Goal: Navigation & Orientation: Find specific page/section

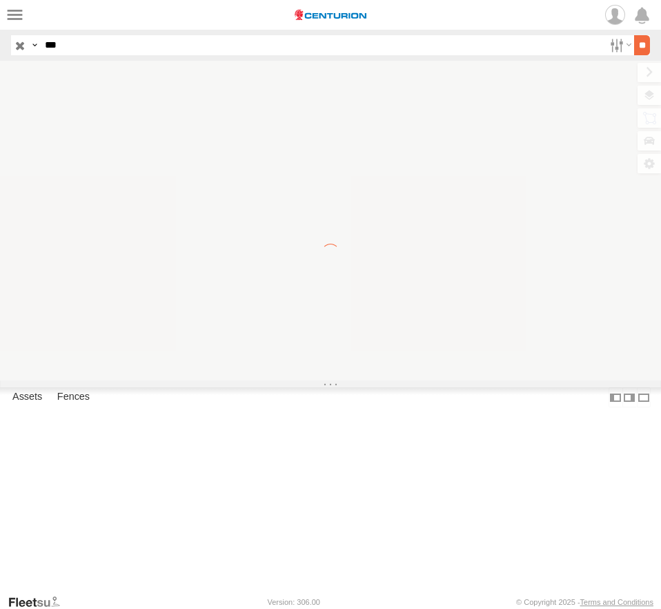
type input "***"
click at [640, 46] on input "**" at bounding box center [642, 45] width 16 height 20
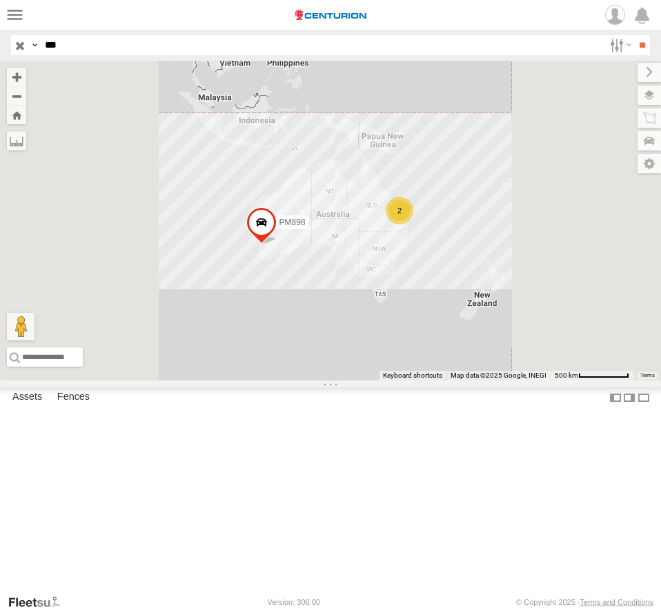
click at [0, 0] on div "PM691" at bounding box center [0, 0] width 0 height 0
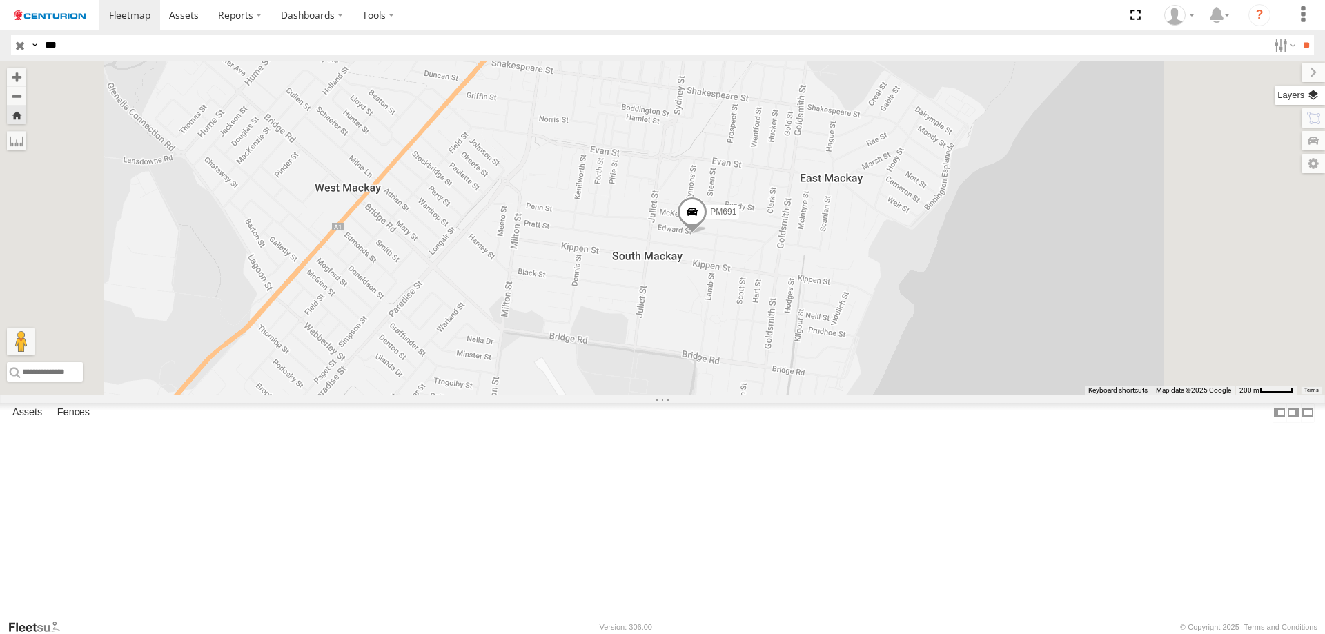
click at [661, 100] on label at bounding box center [1300, 95] width 50 height 19
click at [0, 0] on span "Basemaps" at bounding box center [0, 0] width 0 height 0
click at [0, 0] on span "Satellite + Roadmap" at bounding box center [0, 0] width 0 height 0
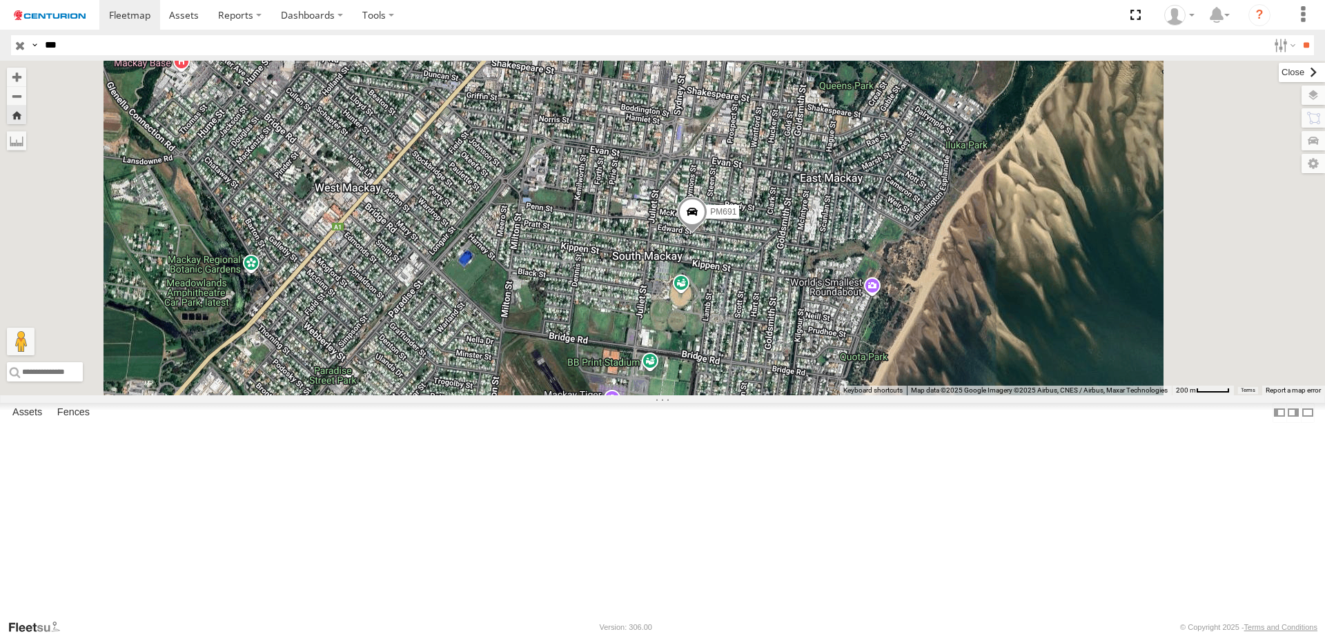
click at [661, 72] on label at bounding box center [1302, 72] width 46 height 19
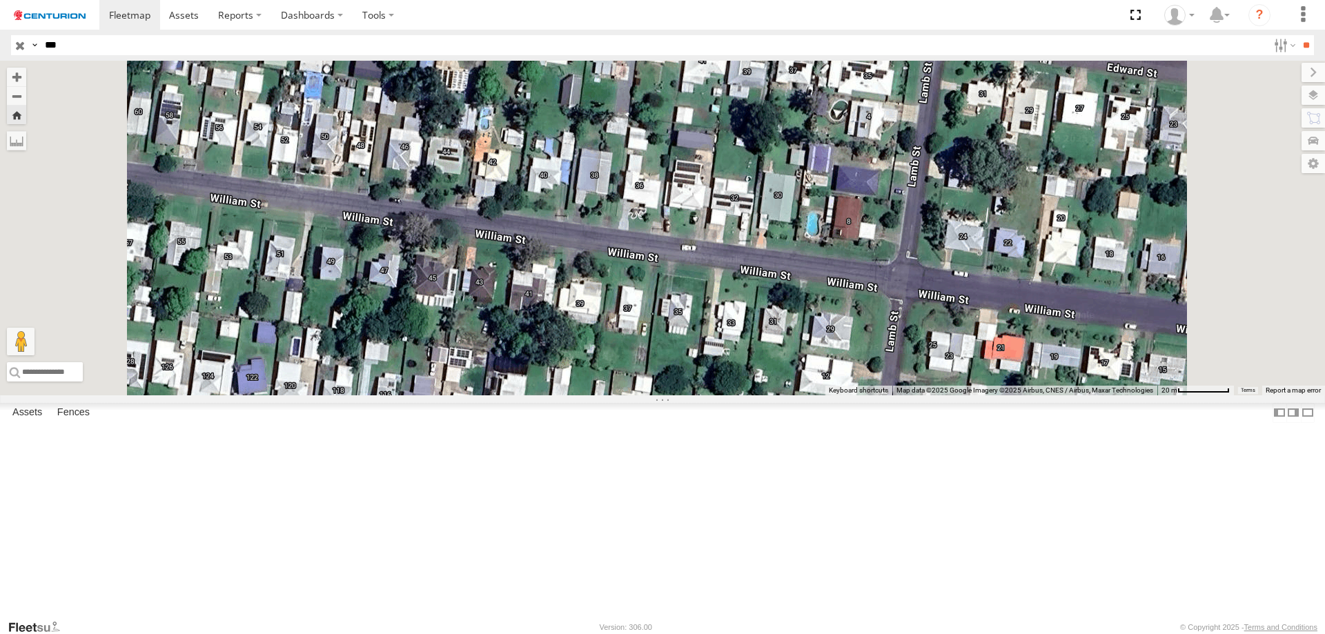
drag, startPoint x: 799, startPoint y: 236, endPoint x: 862, endPoint y: 327, distance: 109.7
click at [661, 327] on div "PM691" at bounding box center [662, 228] width 1325 height 335
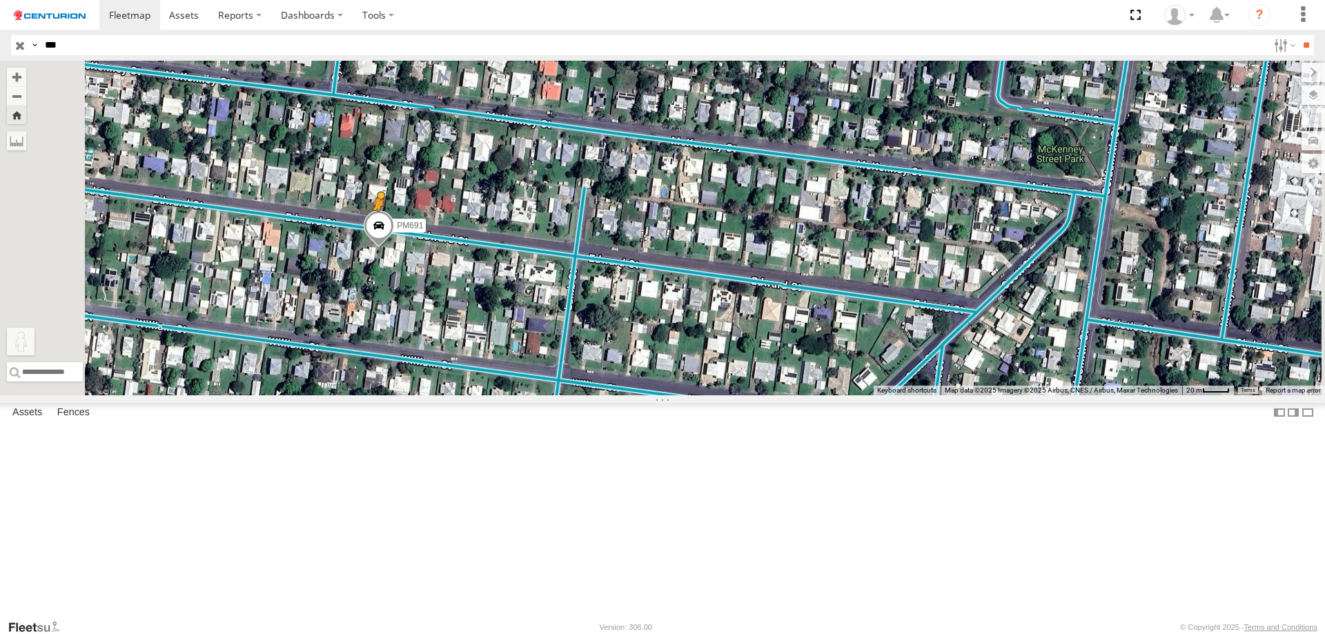
drag, startPoint x: 363, startPoint y: 562, endPoint x: 552, endPoint y: 337, distance: 294.0
click at [552, 337] on div "PM691 To activate drag with keyboard, press Alt + Enter. Once in keyboard drag …" at bounding box center [662, 228] width 1325 height 335
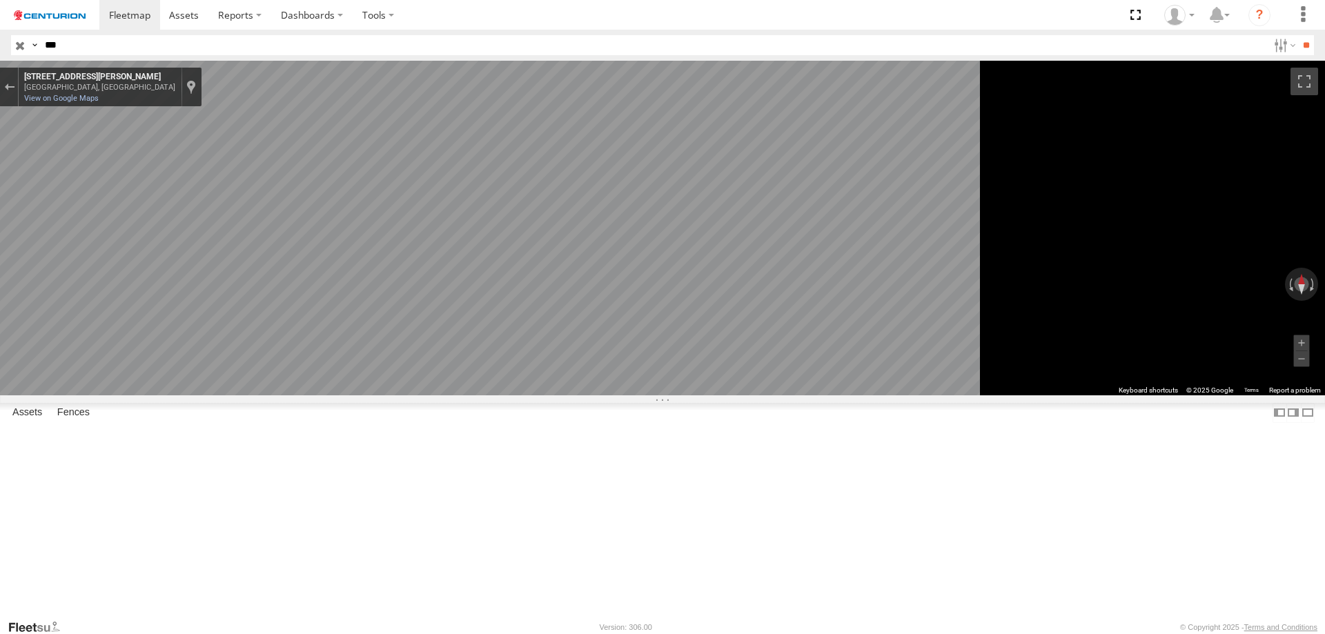
click at [578, 505] on icon "Go East, Edward St" at bounding box center [541, 501] width 72 height 29
click at [661, 86] on button "Toggle fullscreen view" at bounding box center [1305, 82] width 28 height 28
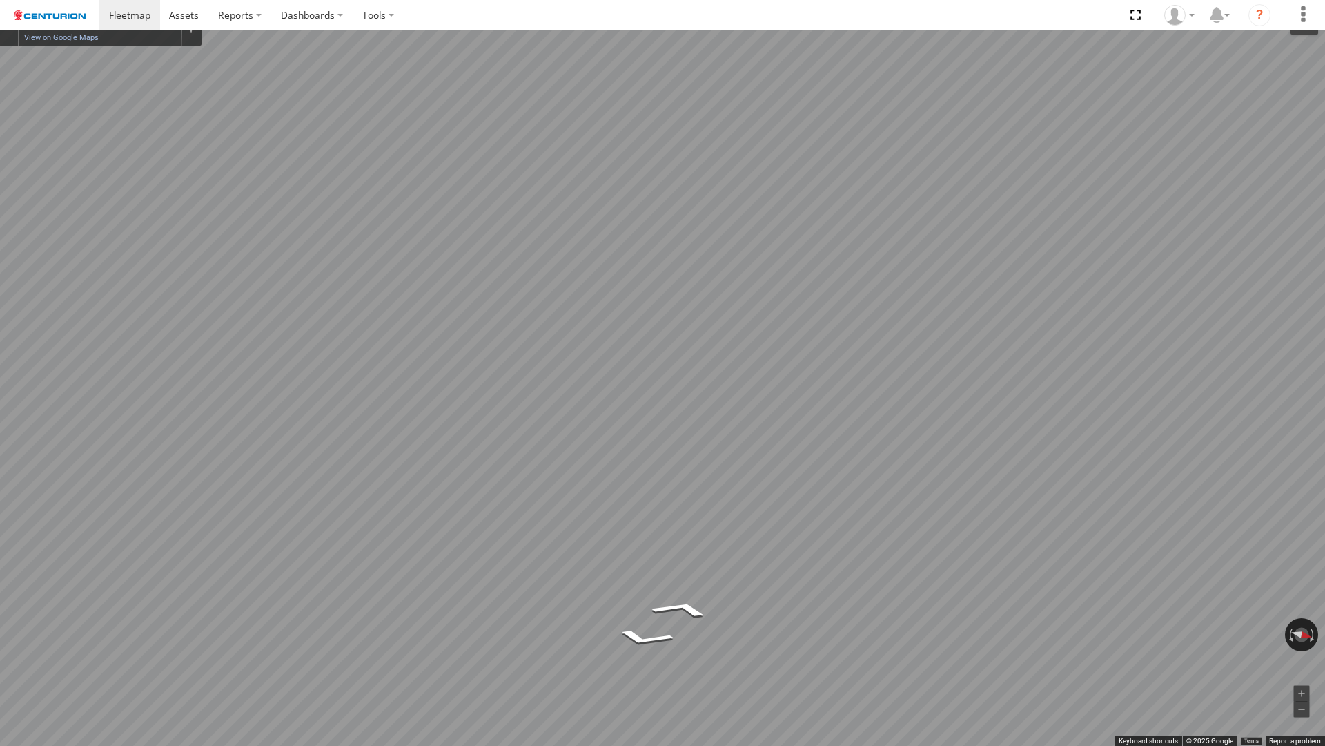
click at [661, 23] on button "Toggle fullscreen view" at bounding box center [1305, 21] width 28 height 28
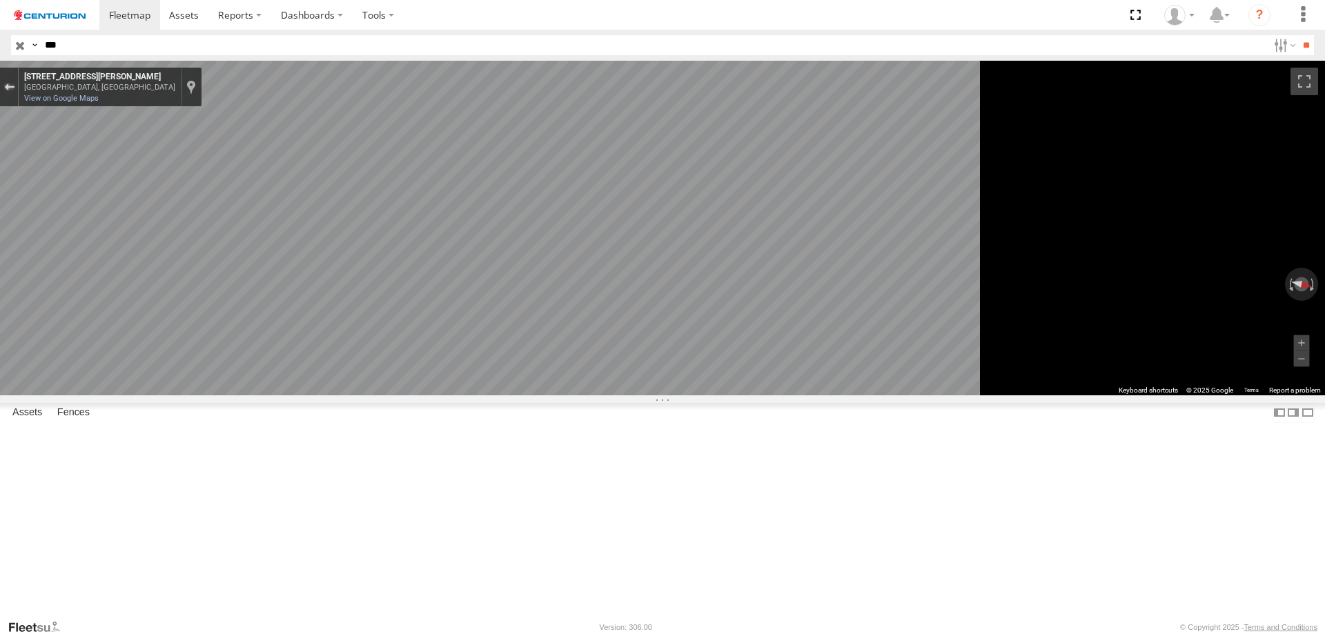
click at [14, 86] on div "Exit the Street View" at bounding box center [9, 87] width 10 height 8
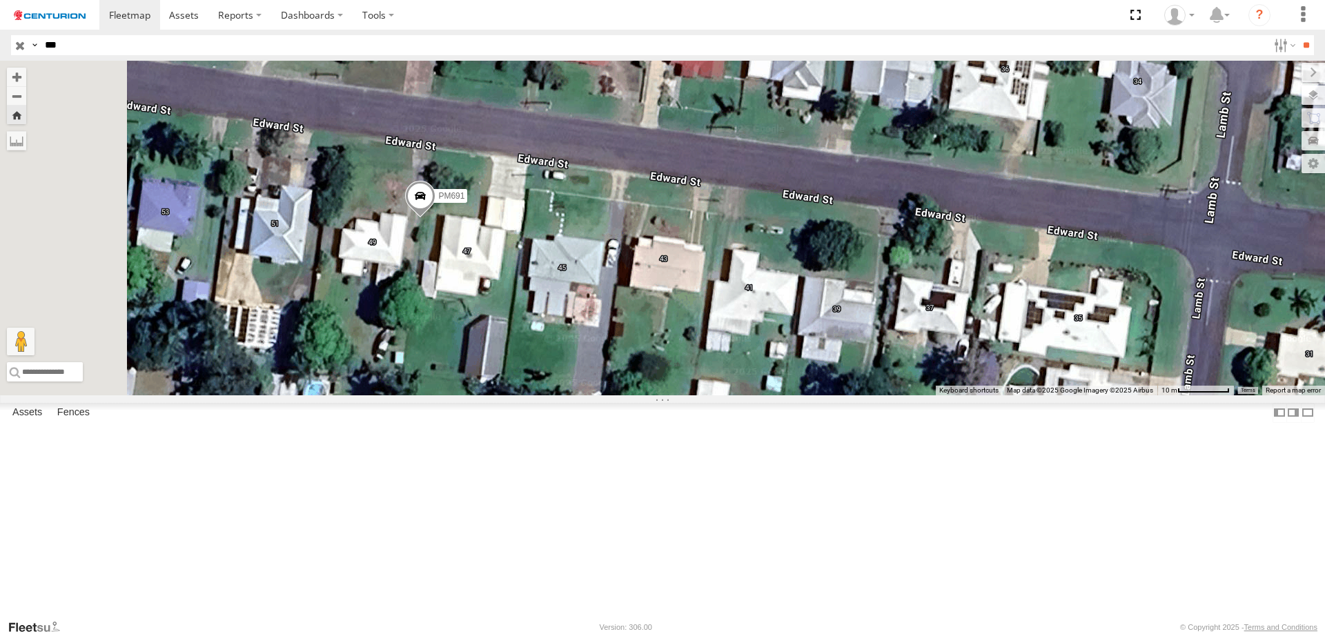
drag, startPoint x: 538, startPoint y: 360, endPoint x: 589, endPoint y: 392, distance: 59.6
click at [589, 392] on div "PM691 Loading..." at bounding box center [662, 228] width 1325 height 335
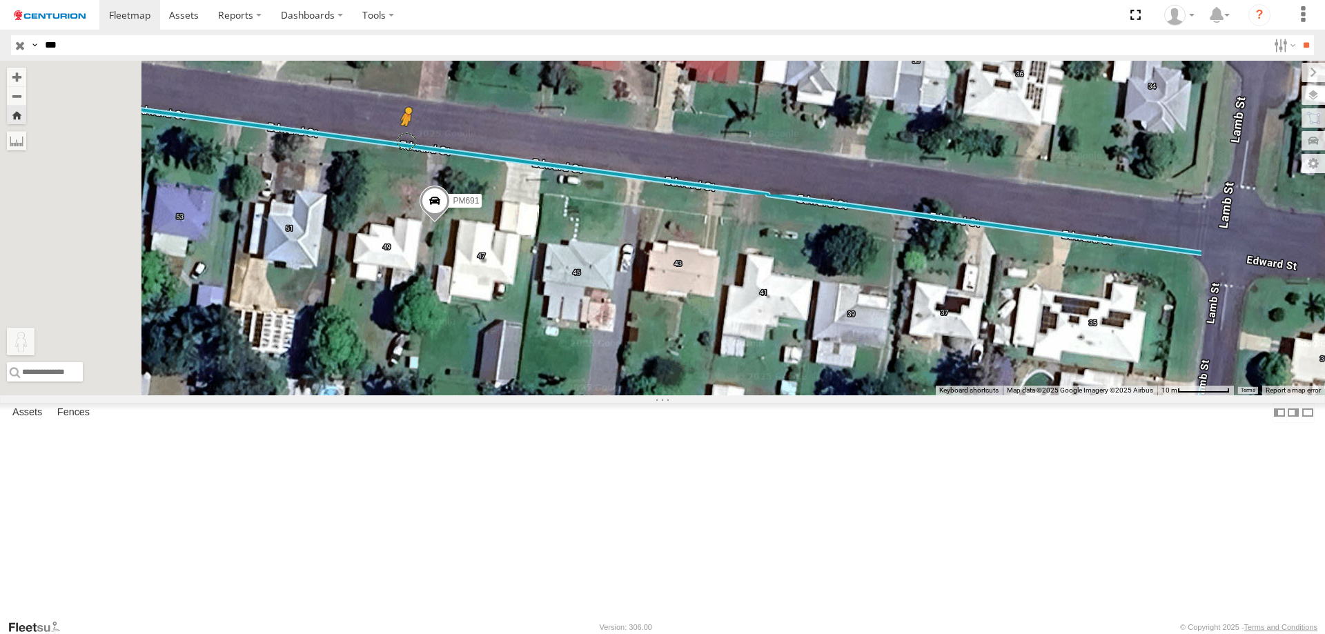
drag, startPoint x: 365, startPoint y: 572, endPoint x: 580, endPoint y: 252, distance: 386.0
click at [580, 252] on div "PM691 To activate drag with keyboard, press Alt + Enter. Once in keyboard drag …" at bounding box center [662, 228] width 1325 height 335
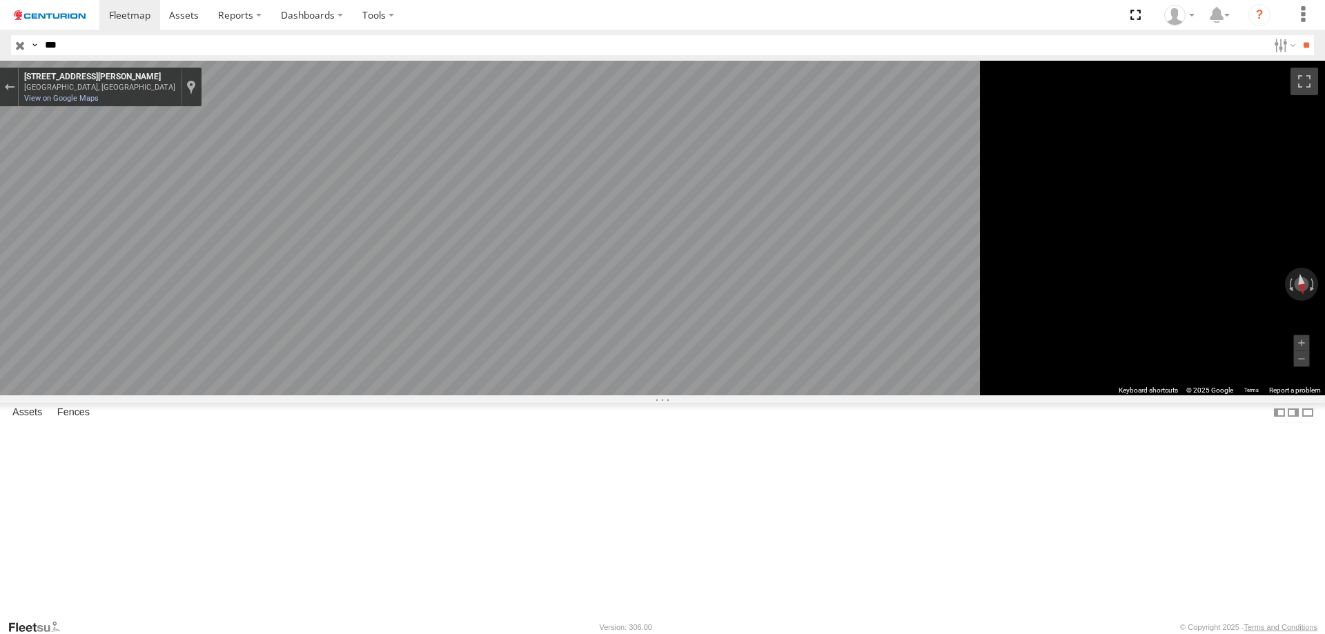
click at [21, 45] on input "button" at bounding box center [20, 45] width 18 height 20
click at [0, 331] on main "← Move left → Move right ↑ Move up ↓ Move down + Zoom in - Zoom out Home Jump l…" at bounding box center [662, 340] width 1325 height 558
click at [14, 85] on div "Exit the Street View" at bounding box center [9, 87] width 10 height 8
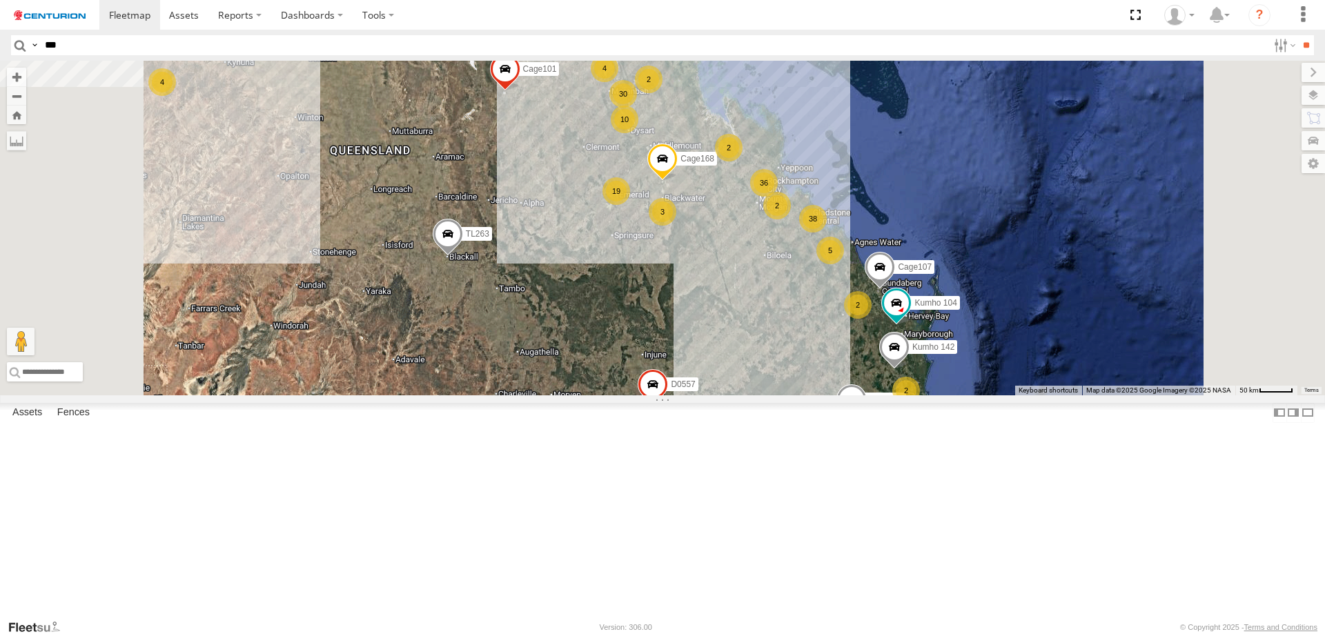
drag, startPoint x: 933, startPoint y: 202, endPoint x: 955, endPoint y: 240, distance: 43.6
click at [661, 240] on div "F0373 D0545 PM791 Cage260 TL250 D0474 FT724 PM850 TL263 MV262 Cage182 F0275 F04…" at bounding box center [662, 228] width 1325 height 335
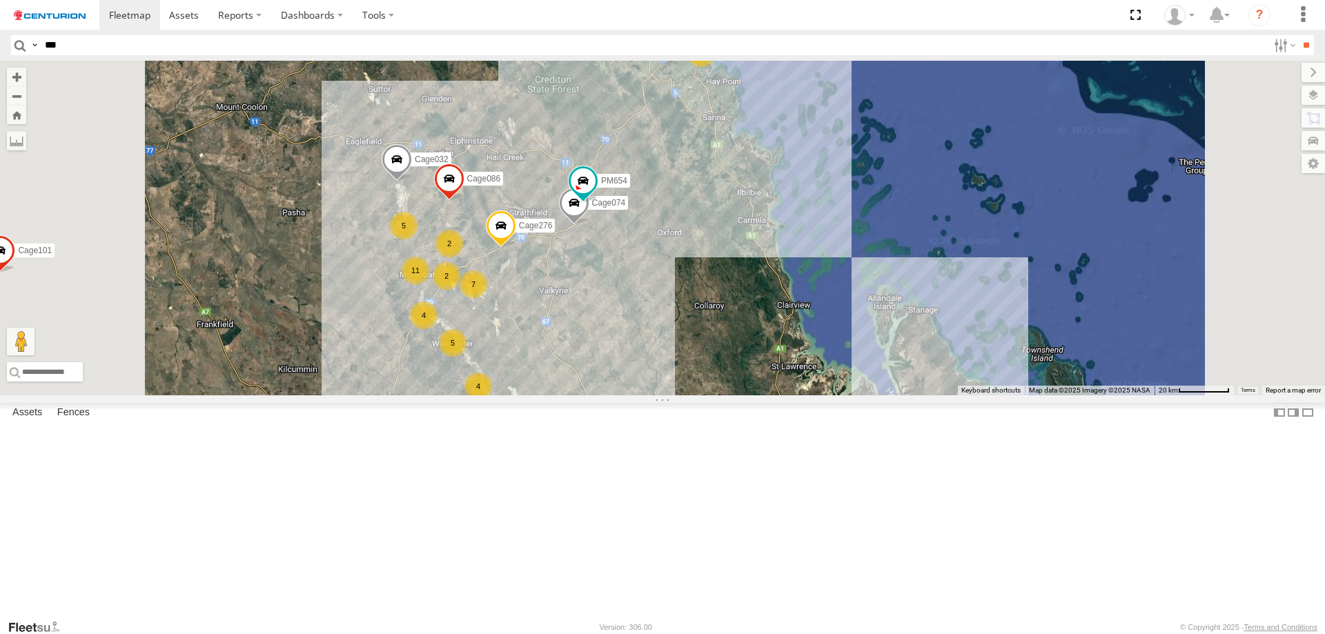
click at [661, 67] on div "82" at bounding box center [702, 53] width 28 height 28
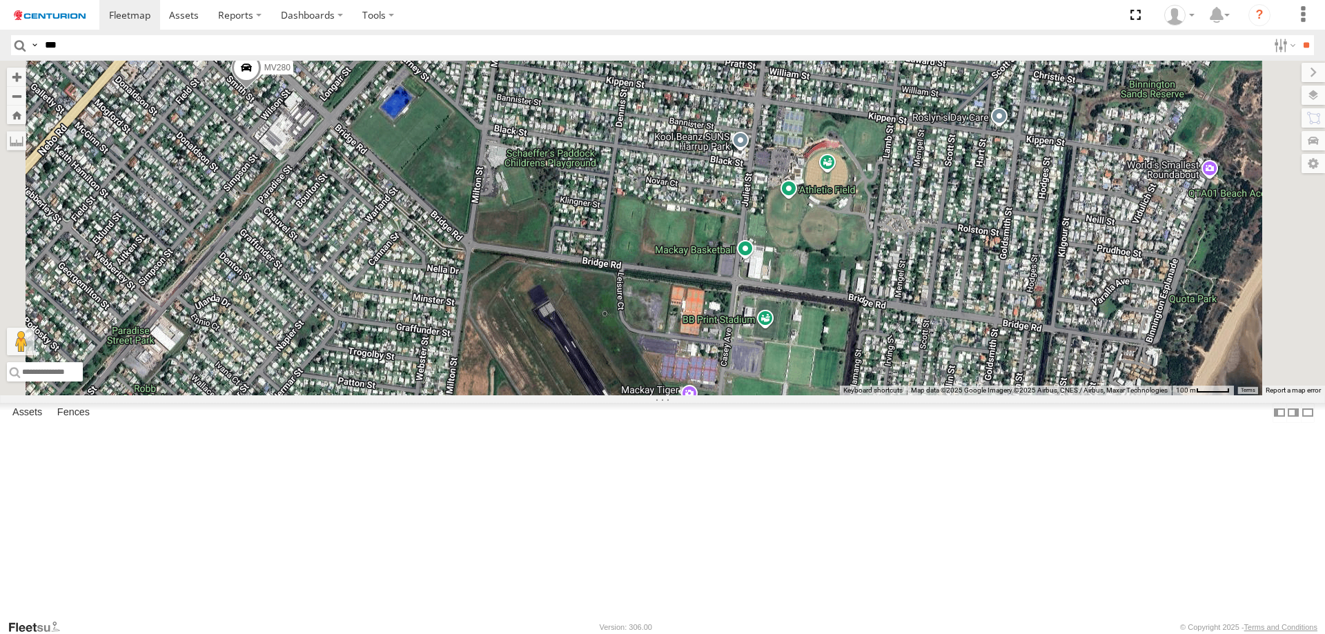
drag, startPoint x: 1055, startPoint y: 208, endPoint x: 934, endPoint y: 298, distance: 150.9
click at [661, 296] on div "F0373 D0545 PM791 Cage260 TL250 D0474 FT724 PM850 TL263 MV262 Cage182 F0275 F04…" at bounding box center [662, 228] width 1325 height 335
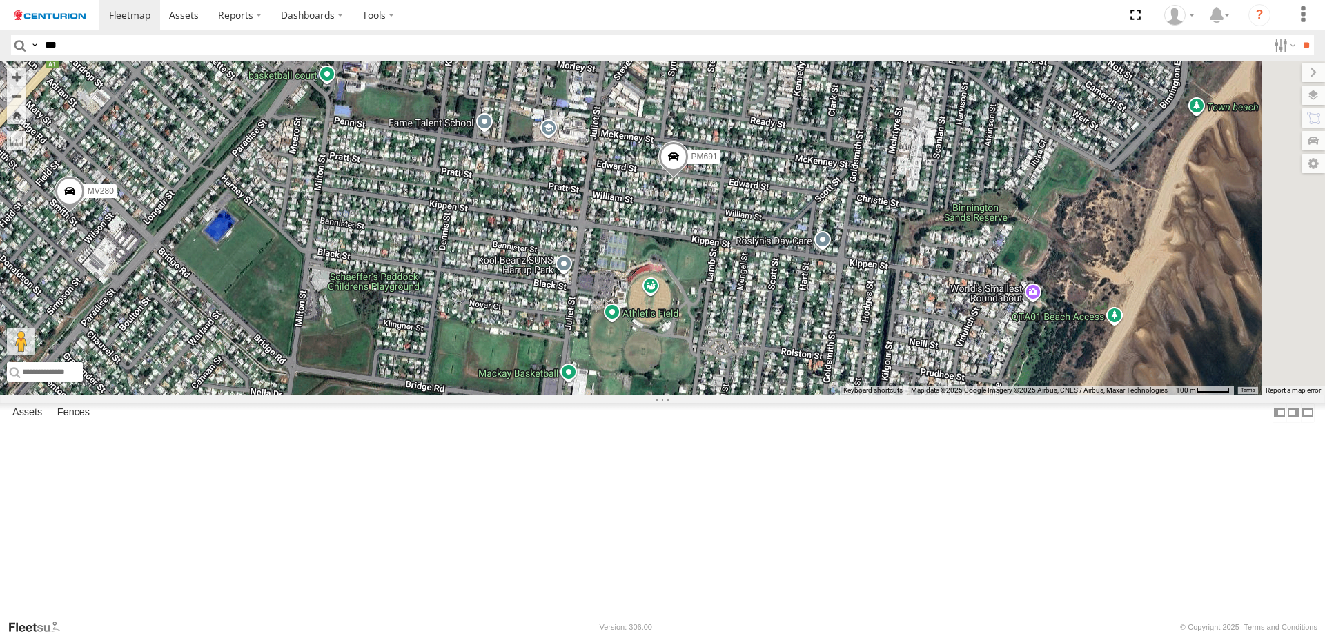
drag, startPoint x: 1062, startPoint y: 292, endPoint x: 942, endPoint y: 335, distance: 128.2
click at [661, 335] on div "F0373 D0545 PM791 Cage260 TL250 D0474 FT724 PM850 TL263 MV262 Cage182 F0275 F04…" at bounding box center [662, 228] width 1325 height 335
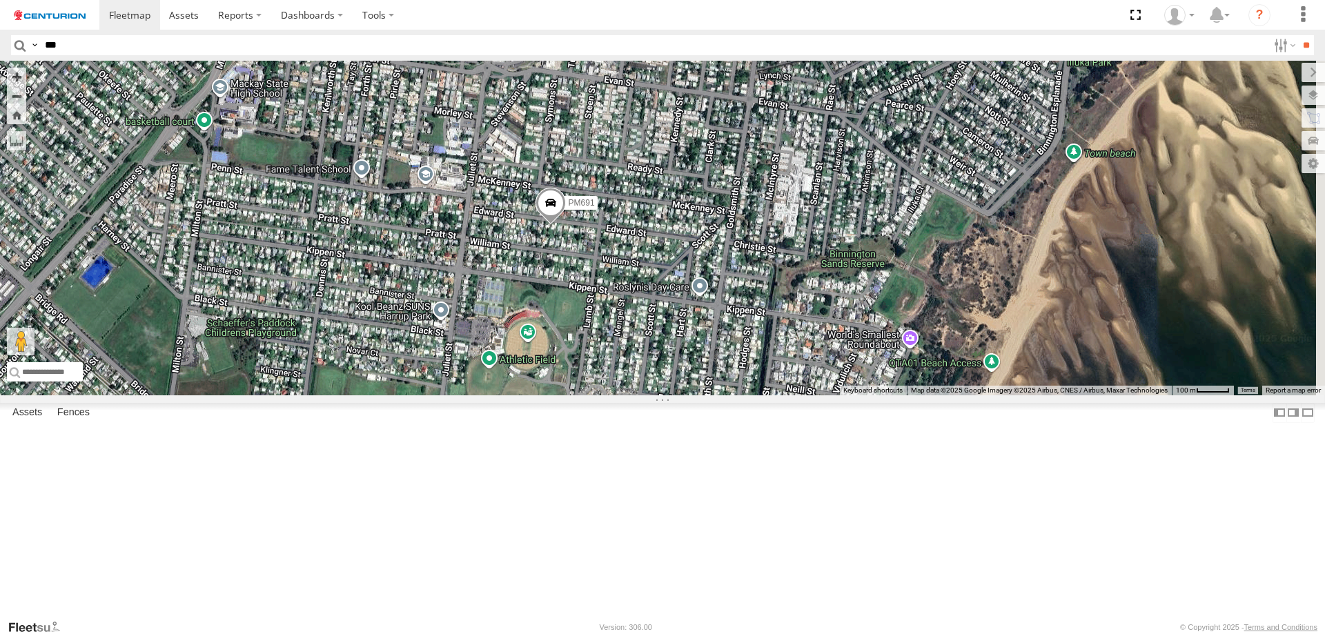
drag, startPoint x: 707, startPoint y: 394, endPoint x: 910, endPoint y: 333, distance: 211.9
click at [661, 333] on div "F0373 D0545 PM791 Cage260 TL250 D0474 FT724 PM850 TL263 MV262 Cage182 F0275 F04…" at bounding box center [662, 228] width 1325 height 335
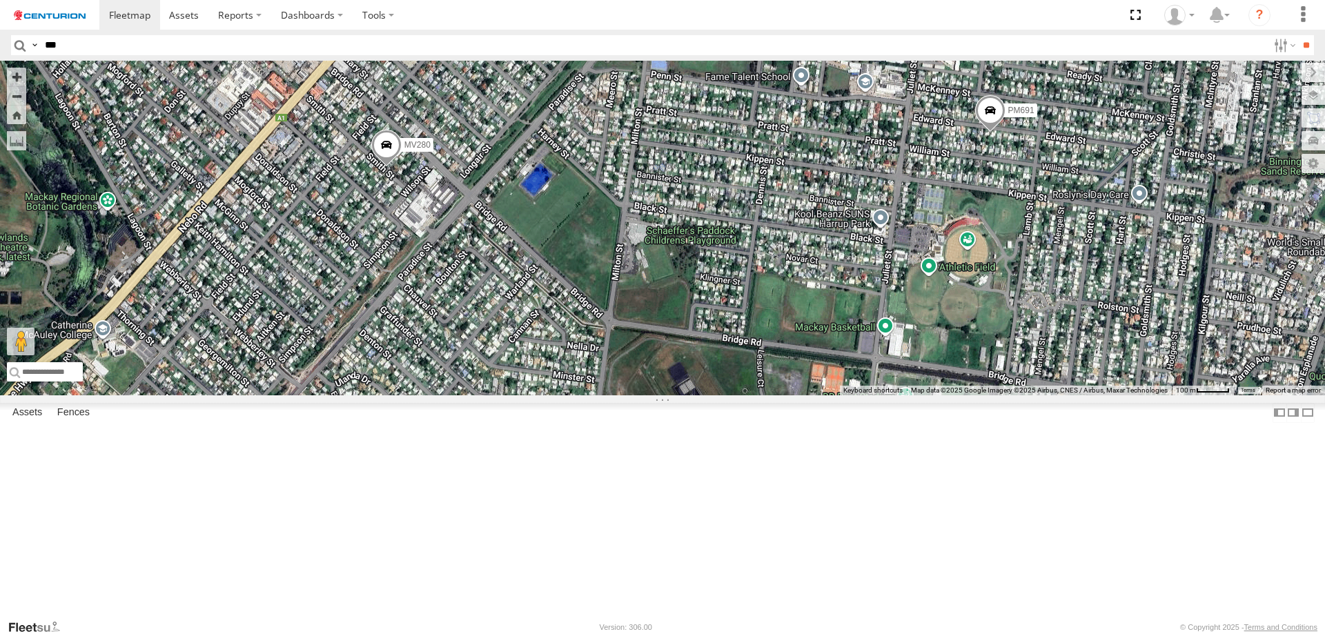
drag, startPoint x: 922, startPoint y: 329, endPoint x: 905, endPoint y: 380, distance: 53.7
click at [661, 377] on div "F0373 D0545 PM791 Cage260 TL250 D0474 FT724 PM850 TL263 MV262 Cage182 F0275 F04…" at bounding box center [662, 228] width 1325 height 335
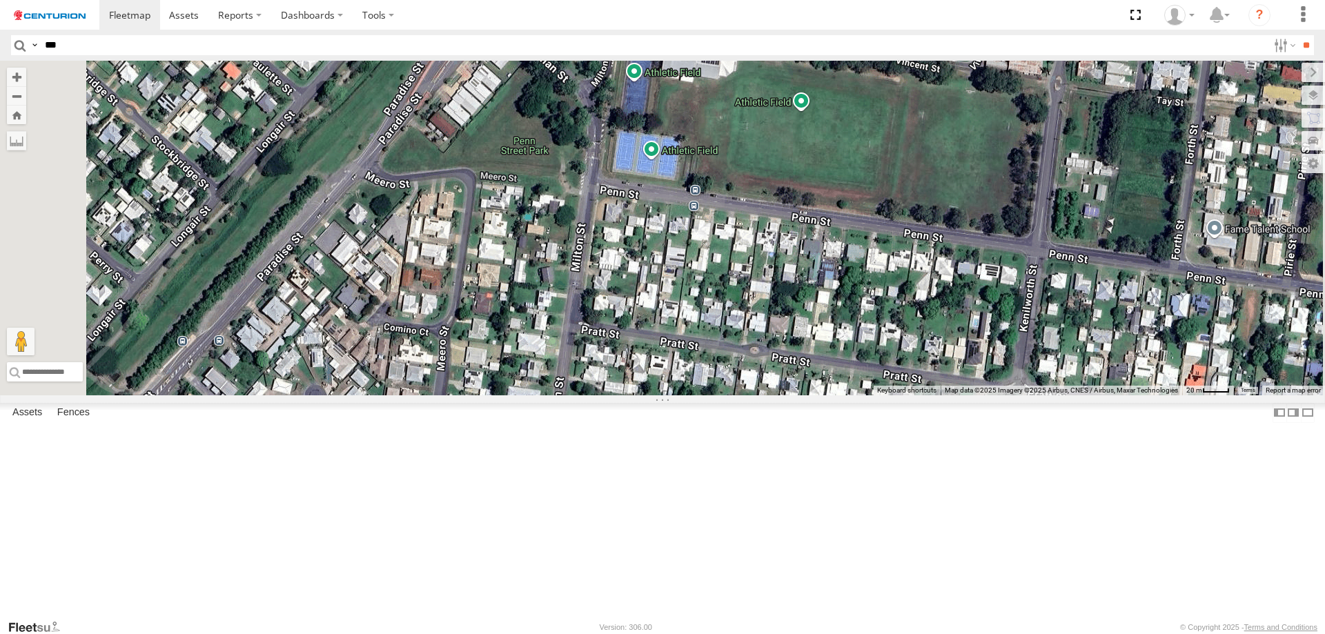
drag, startPoint x: 832, startPoint y: 215, endPoint x: 835, endPoint y: 273, distance: 58.8
click at [661, 273] on div "F0373 D0545 PM791 Cage260 TL250 D0474 FT724 PM850 TL263 MV262 Cage182 F0275 F04…" at bounding box center [662, 228] width 1325 height 335
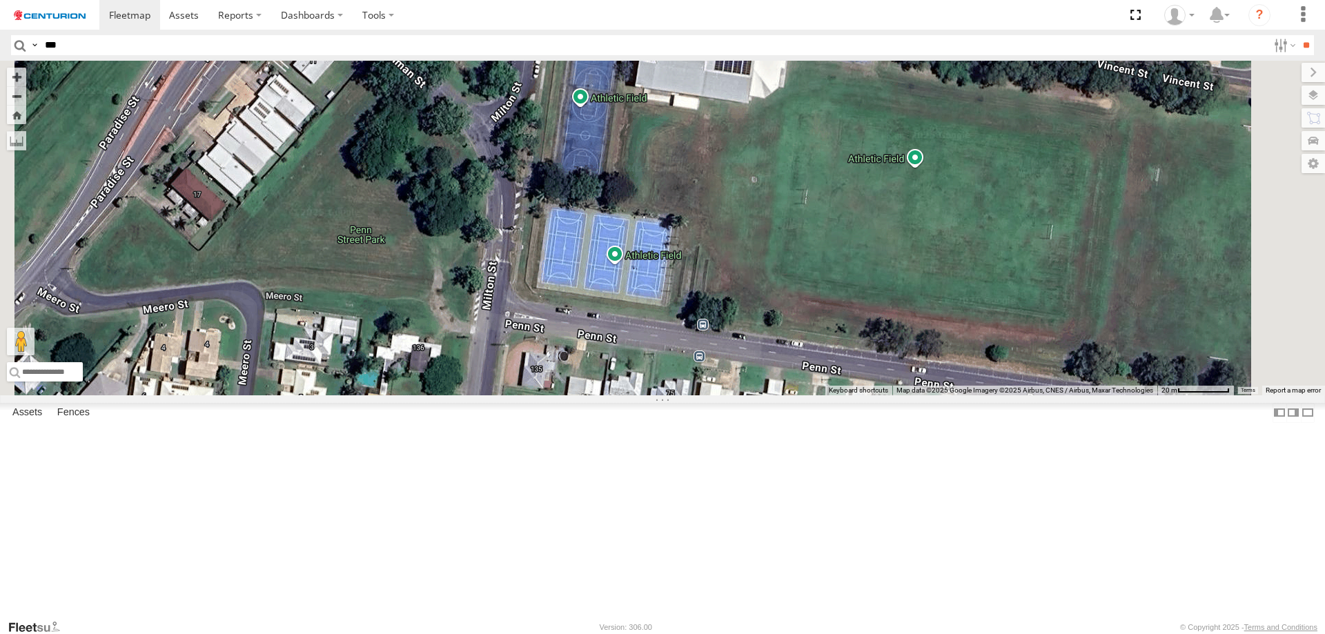
drag, startPoint x: 1153, startPoint y: 344, endPoint x: 1089, endPoint y: 311, distance: 72.6
click at [661, 311] on div "F0373 D0545 PM791 Cage260 TL250 D0474 FT724 PM850 TL263 MV262 Cage182 F0275 F04…" at bounding box center [662, 228] width 1325 height 335
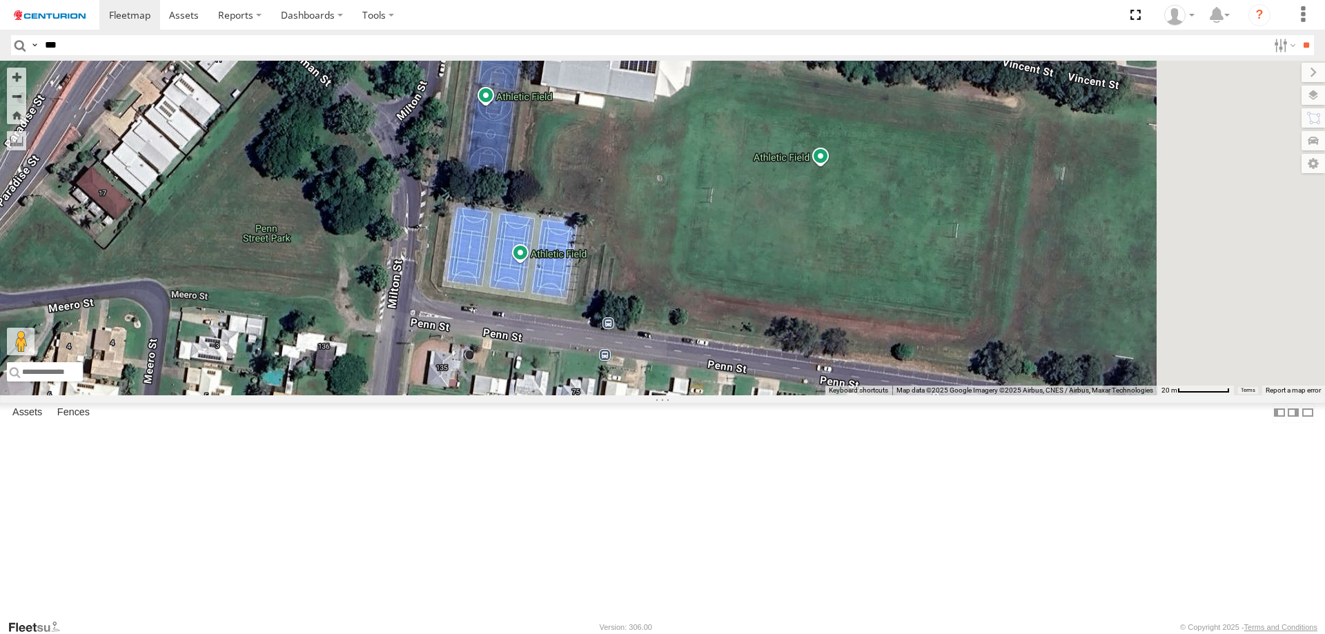
drag, startPoint x: 1105, startPoint y: 352, endPoint x: 960, endPoint y: 349, distance: 145.0
click at [661, 352] on div "F0373 D0545 PM791 Cage260 TL250 D0474 FT724 PM850 TL263 MV262 Cage182 F0275 F04…" at bounding box center [662, 228] width 1325 height 335
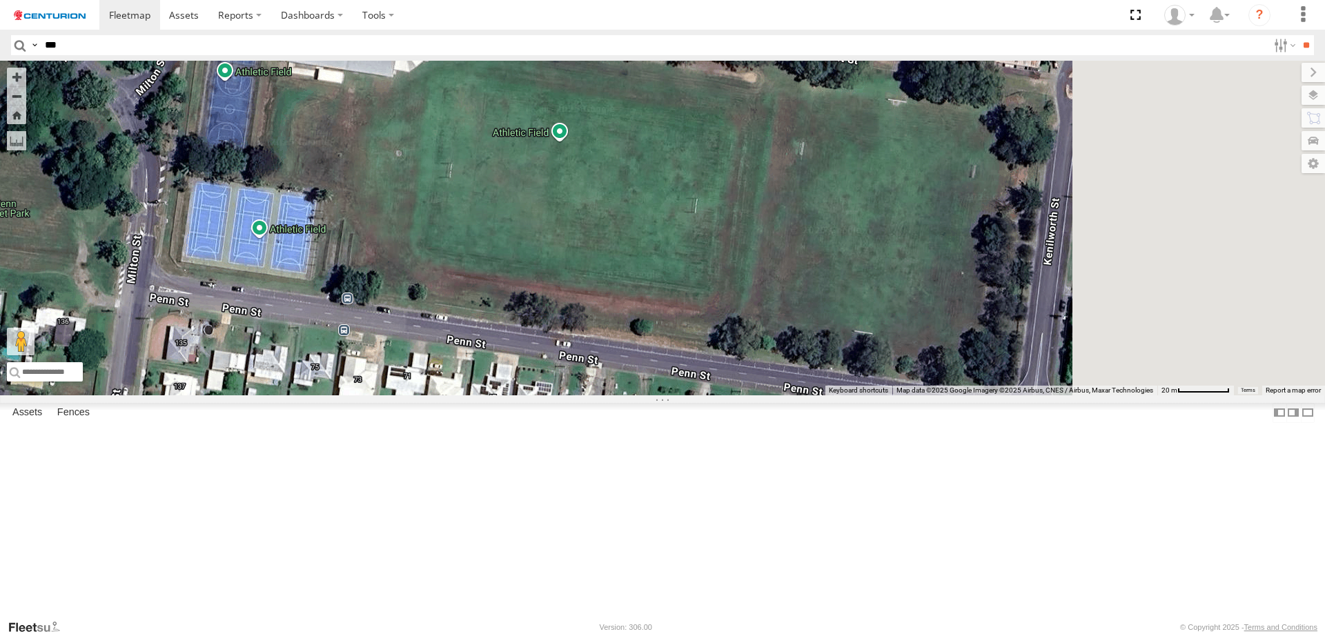
drag, startPoint x: 1097, startPoint y: 394, endPoint x: 931, endPoint y: 365, distance: 169.0
click at [661, 367] on div "F0373 D0545 PM791 Cage260 TL250 D0474 FT724 PM850 TL263 MV262 Cage182 F0275 F04…" at bounding box center [662, 228] width 1325 height 335
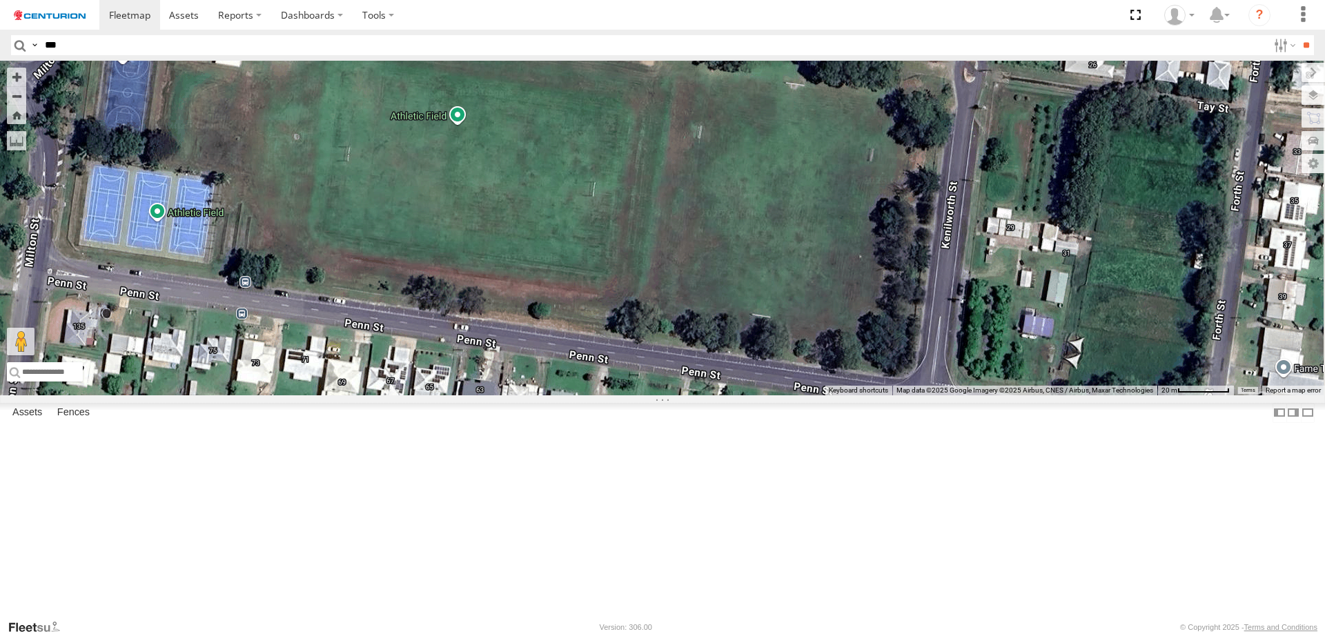
drag, startPoint x: 855, startPoint y: 355, endPoint x: 789, endPoint y: 344, distance: 66.4
click at [661, 347] on div "F0373 D0545 PM791 Cage260 TL250 D0474 FT724 PM850 TL263 MV262 Cage182 F0275 F04…" at bounding box center [662, 228] width 1325 height 335
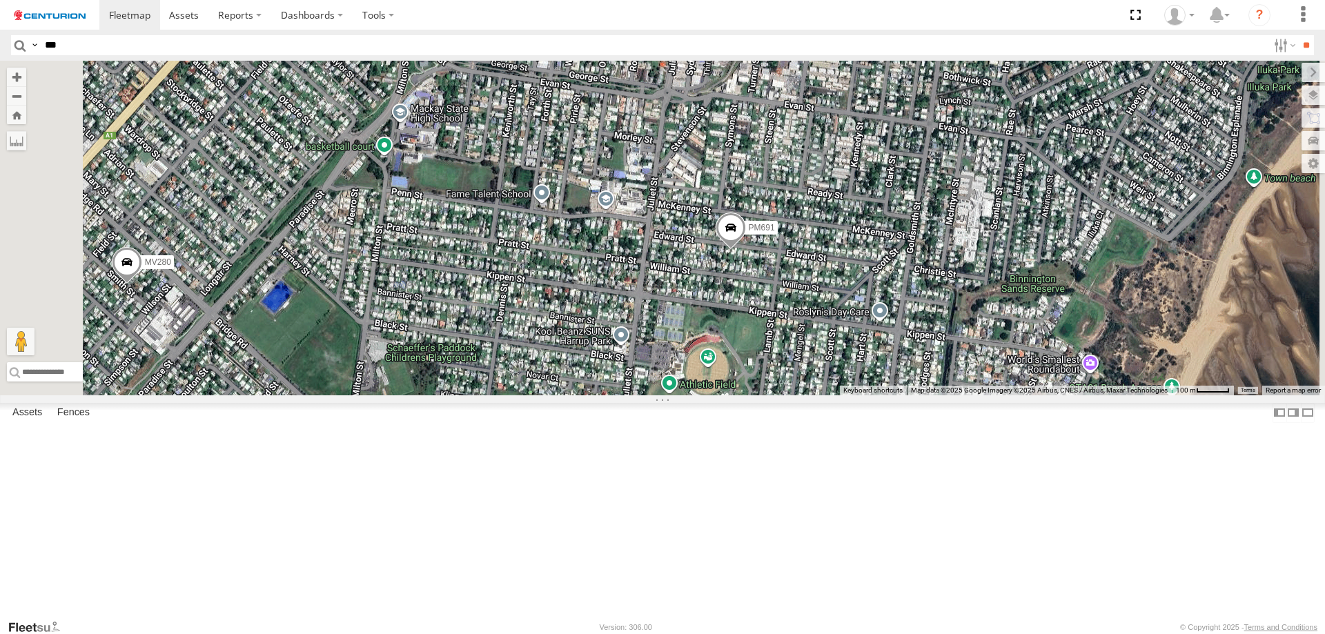
drag, startPoint x: 1045, startPoint y: 362, endPoint x: 890, endPoint y: 354, distance: 155.5
click at [661, 354] on div "F0373 D0545 PM791 Cage260 TL250 D0474 FT724 PM850 TL263 MV262 Cage182 F0275 F04…" at bounding box center [662, 228] width 1325 height 335
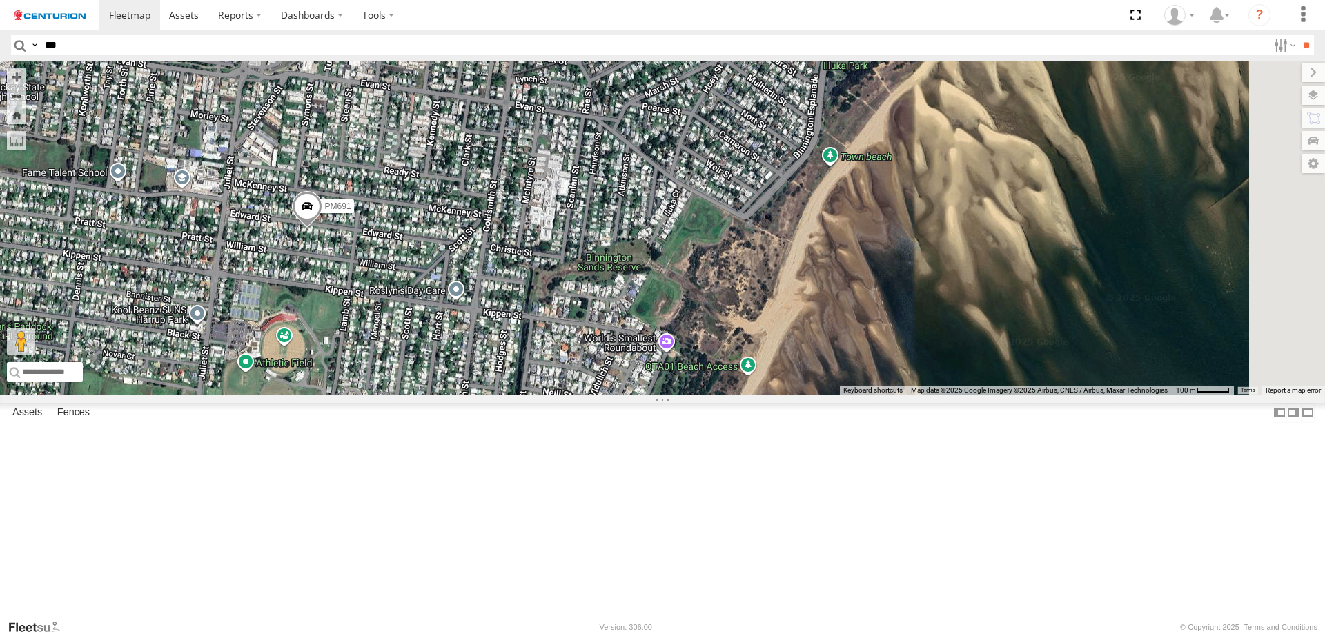
drag, startPoint x: 824, startPoint y: 300, endPoint x: 814, endPoint y: 291, distance: 14.2
click at [661, 295] on div "F0373 D0545 PM791 Cage260 TL250 D0474 FT724 PM850 TL263 MV262 Cage182 F0275 F04…" at bounding box center [662, 228] width 1325 height 335
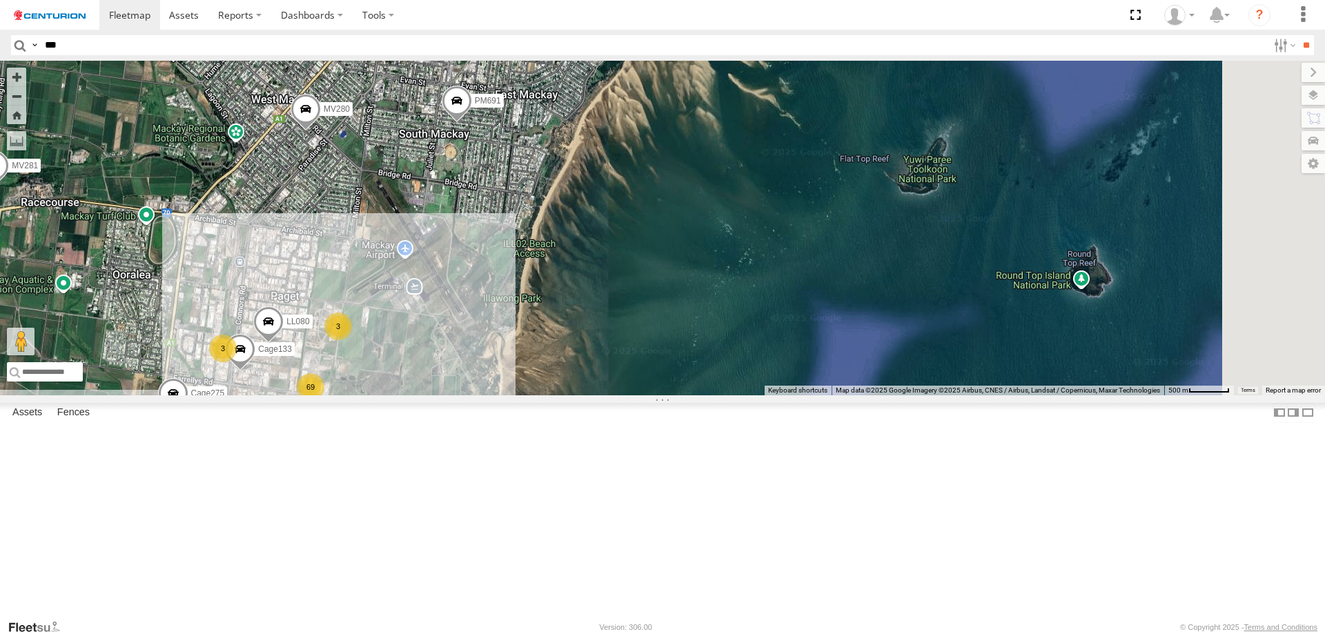
drag, startPoint x: 1116, startPoint y: 354, endPoint x: 1033, endPoint y: 353, distance: 82.8
click at [661, 354] on div "F0373 D0545 PM791 Cage260 TL250 D0474 FT724 PM850 TL263 MV262 Cage182 F0275 F04…" at bounding box center [662, 228] width 1325 height 335
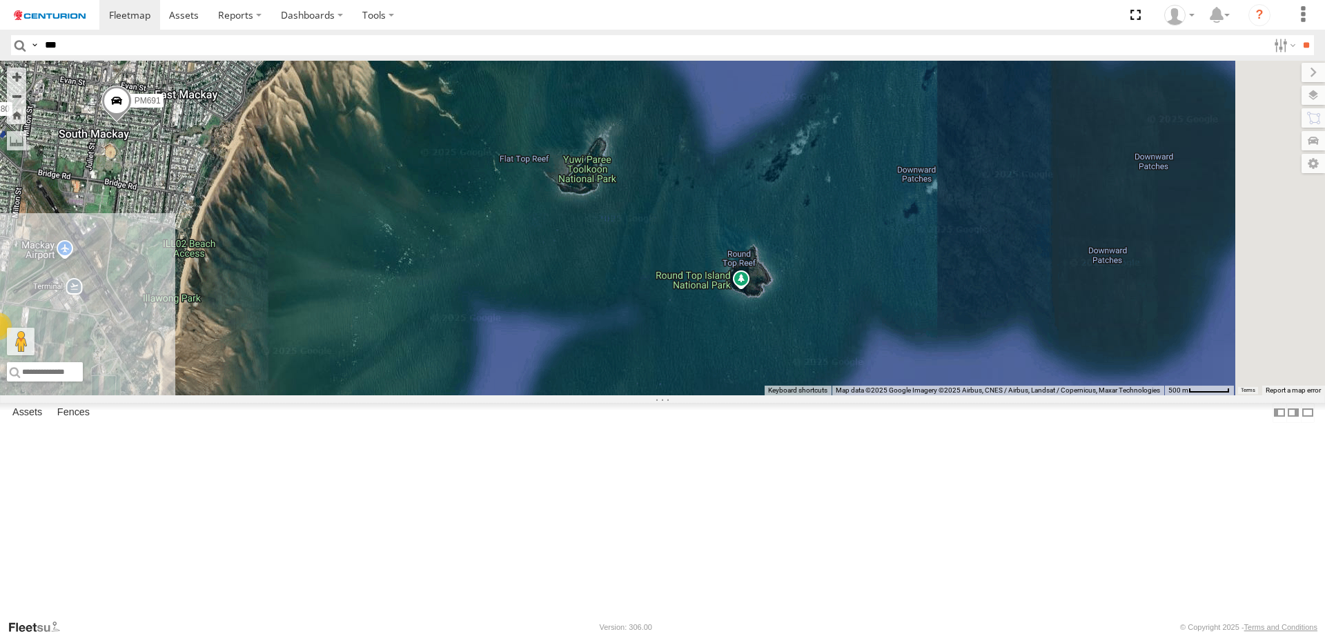
drag, startPoint x: 915, startPoint y: 366, endPoint x: 1089, endPoint y: 376, distance: 174.2
click at [661, 376] on div "F0373 D0545 PM791 Cage260 TL250 D0474 FT724 PM850 TL263 MV262 Cage182 F0275 F04…" at bounding box center [662, 228] width 1325 height 335
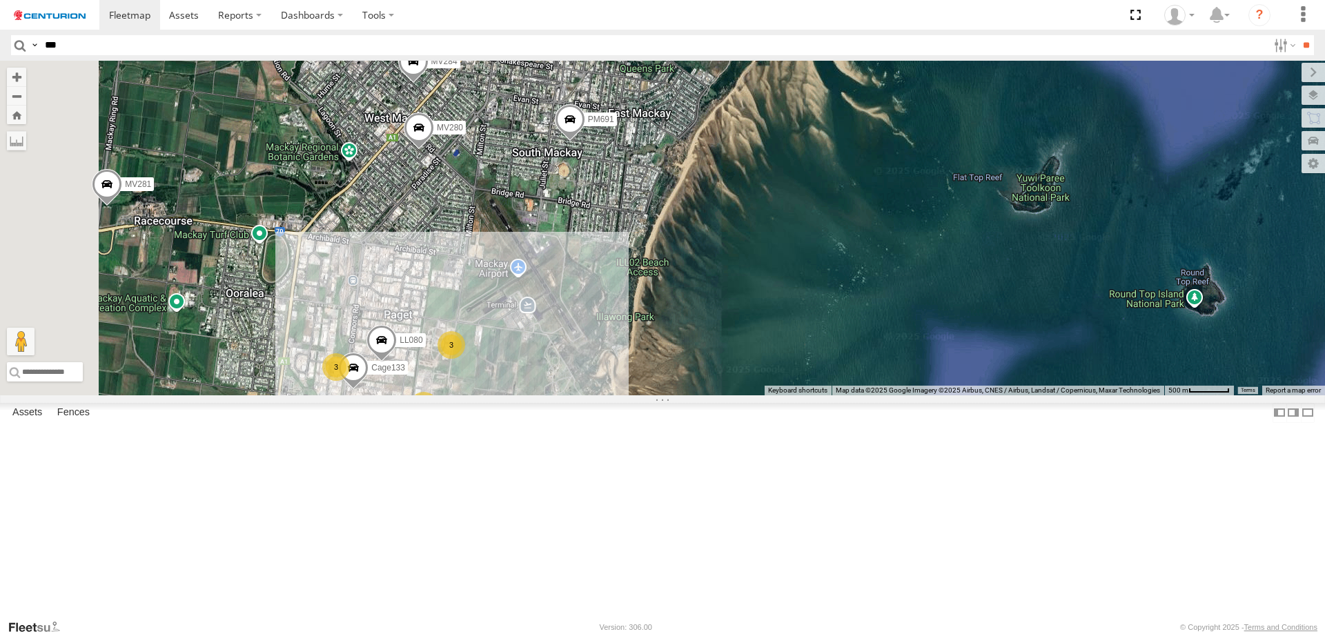
drag, startPoint x: 906, startPoint y: 345, endPoint x: 1080, endPoint y: 382, distance: 177.8
click at [661, 377] on div "F0373 D0545 PM791 Cage260 TL250 D0474 FT724 PM850 TL263 MV262 Cage182 F0275 F04…" at bounding box center [662, 228] width 1325 height 335
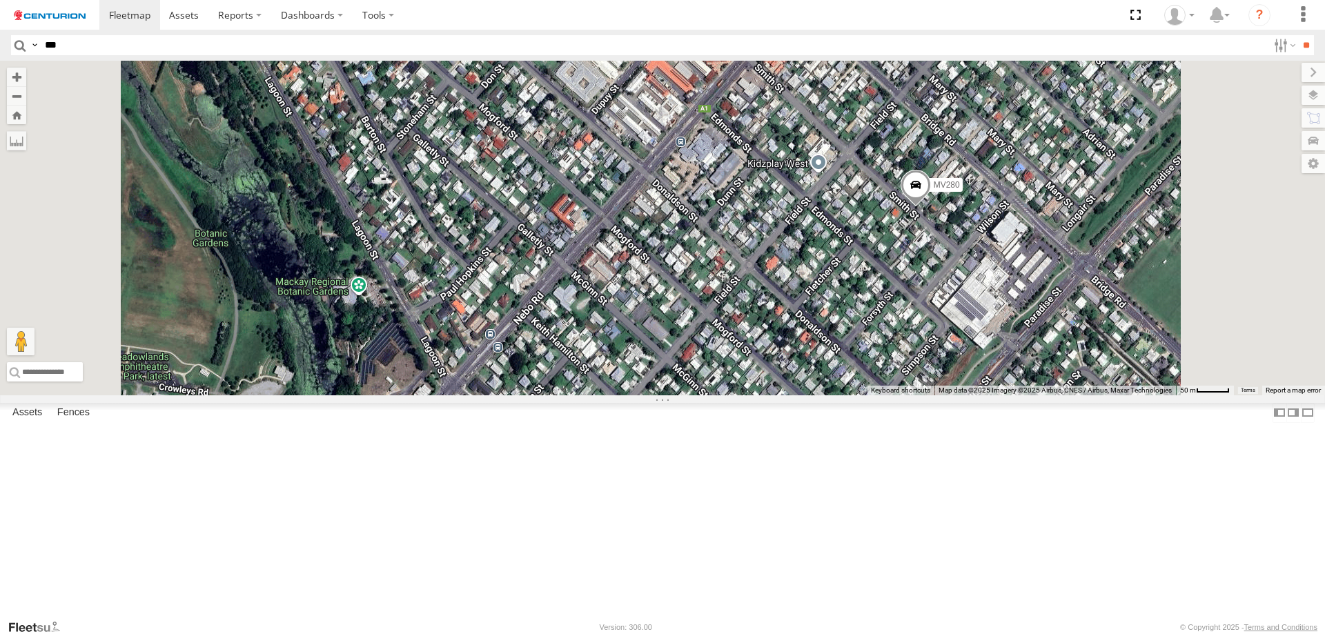
drag, startPoint x: 1143, startPoint y: 342, endPoint x: 1104, endPoint y: 376, distance: 51.8
click at [661, 376] on div "F0373 D0545 PM791 Cage260 TL250 D0474 FT724 PM850 TL263 MV262 Cage182 F0275 F04…" at bounding box center [662, 228] width 1325 height 335
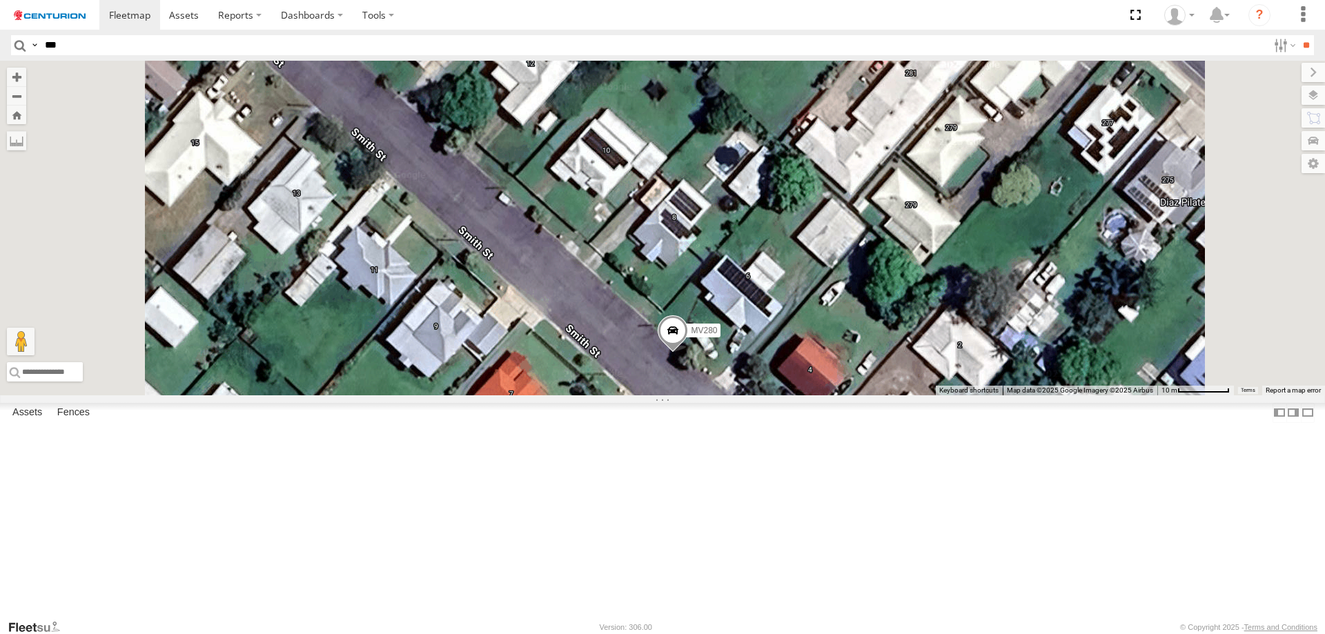
drag, startPoint x: 982, startPoint y: 322, endPoint x: 1012, endPoint y: 476, distance: 157.5
click at [661, 396] on div "F0373 D0545 PM791 Cage260 TL250 D0474 FT724 PM850 TL263 MV262 Cage182 F0275 F04…" at bounding box center [662, 228] width 1325 height 335
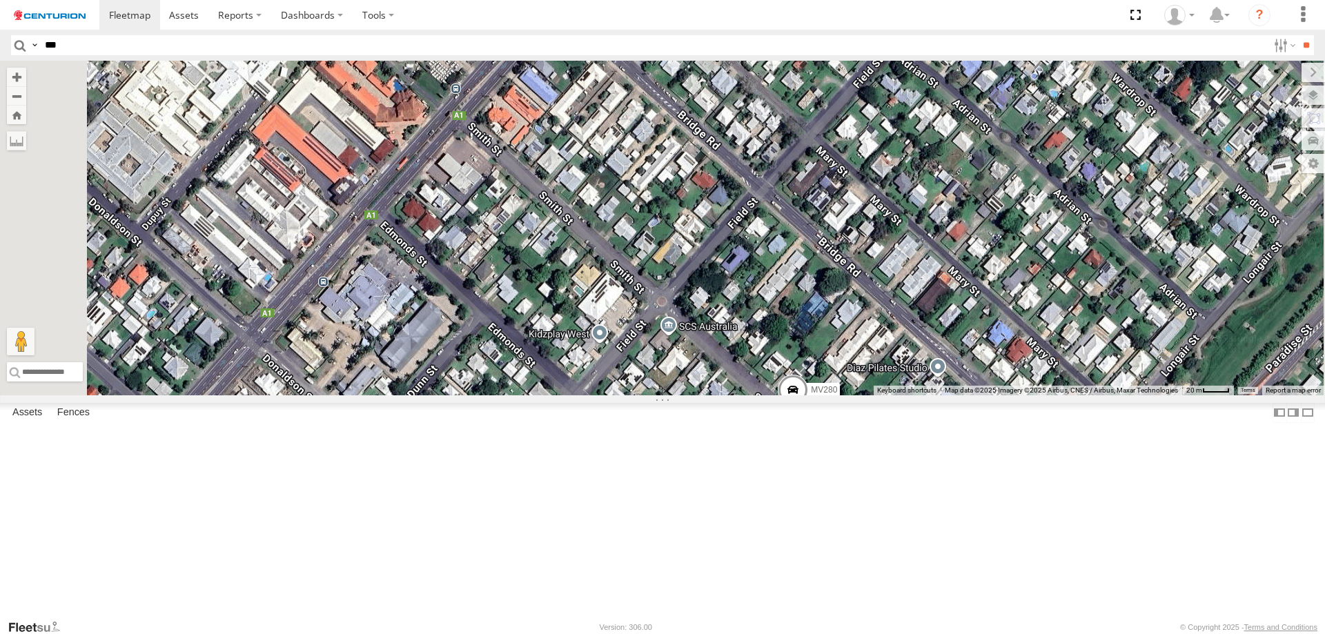
drag, startPoint x: 946, startPoint y: 385, endPoint x: 955, endPoint y: 475, distance: 90.9
click at [661, 396] on div "F0373 D0545 PM791 Cage260 TL250 D0474 FT724 PM850 TL263 MV262 Cage182 F0275 F04…" at bounding box center [662, 228] width 1325 height 335
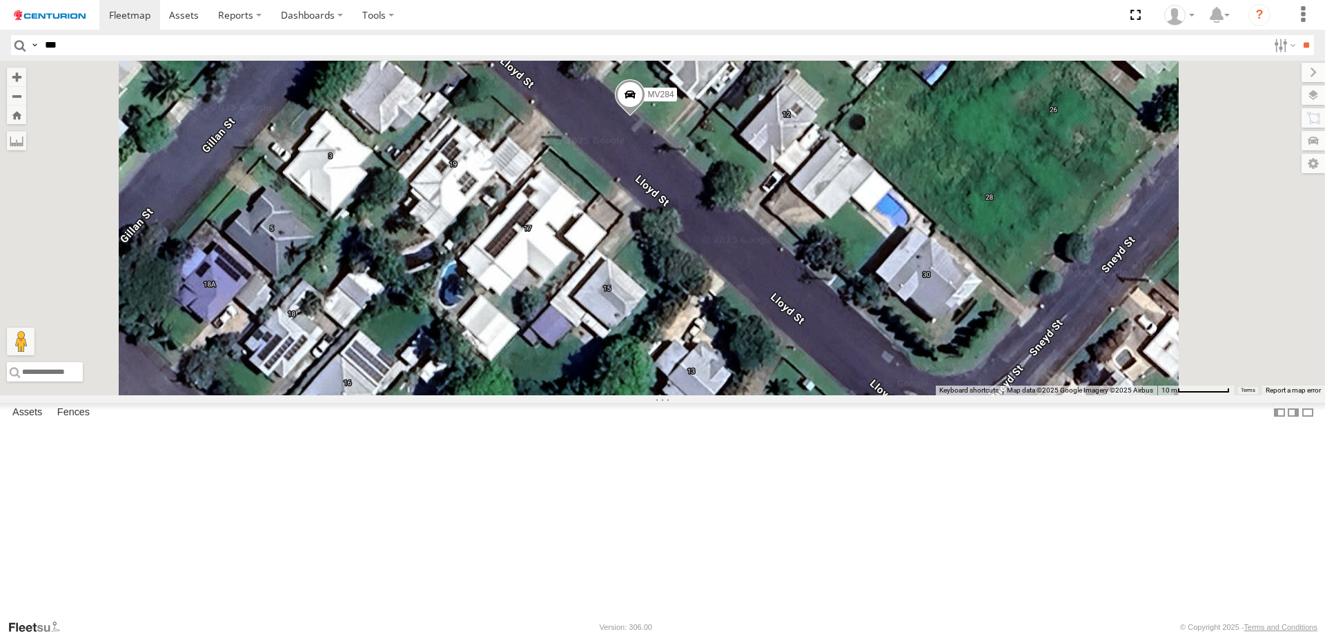
drag, startPoint x: 987, startPoint y: 159, endPoint x: 890, endPoint y: 224, distance: 116.0
click at [661, 224] on div "F0373 D0545 PM791 Cage260 TL250 D0474 FT724 PM850 TL263 MV262 Cage182 F0275 F04…" at bounding box center [662, 228] width 1325 height 335
